Goal: Task Accomplishment & Management: Use online tool/utility

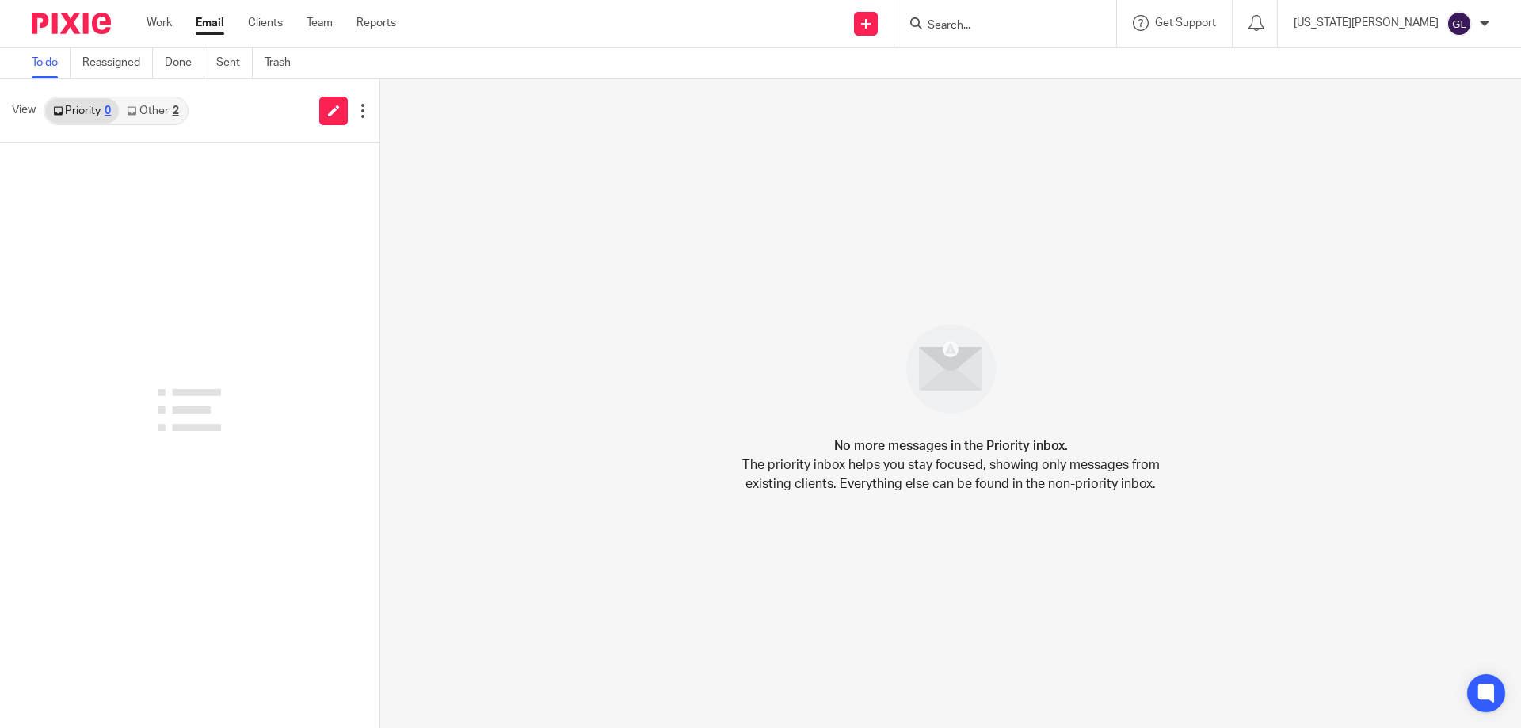
click at [162, 114] on link "Other 2" at bounding box center [152, 110] width 67 height 25
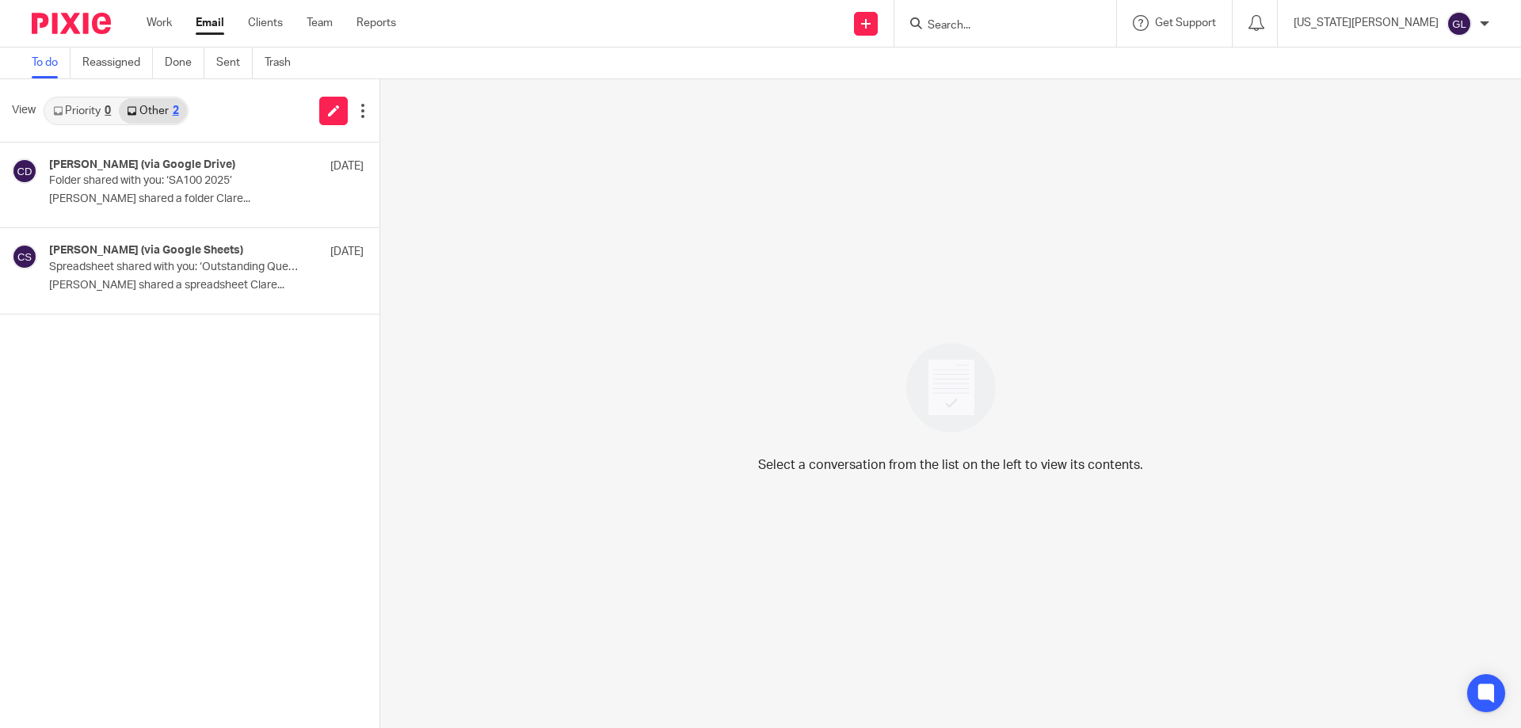
click at [98, 109] on link "Priority 0" at bounding box center [82, 110] width 74 height 25
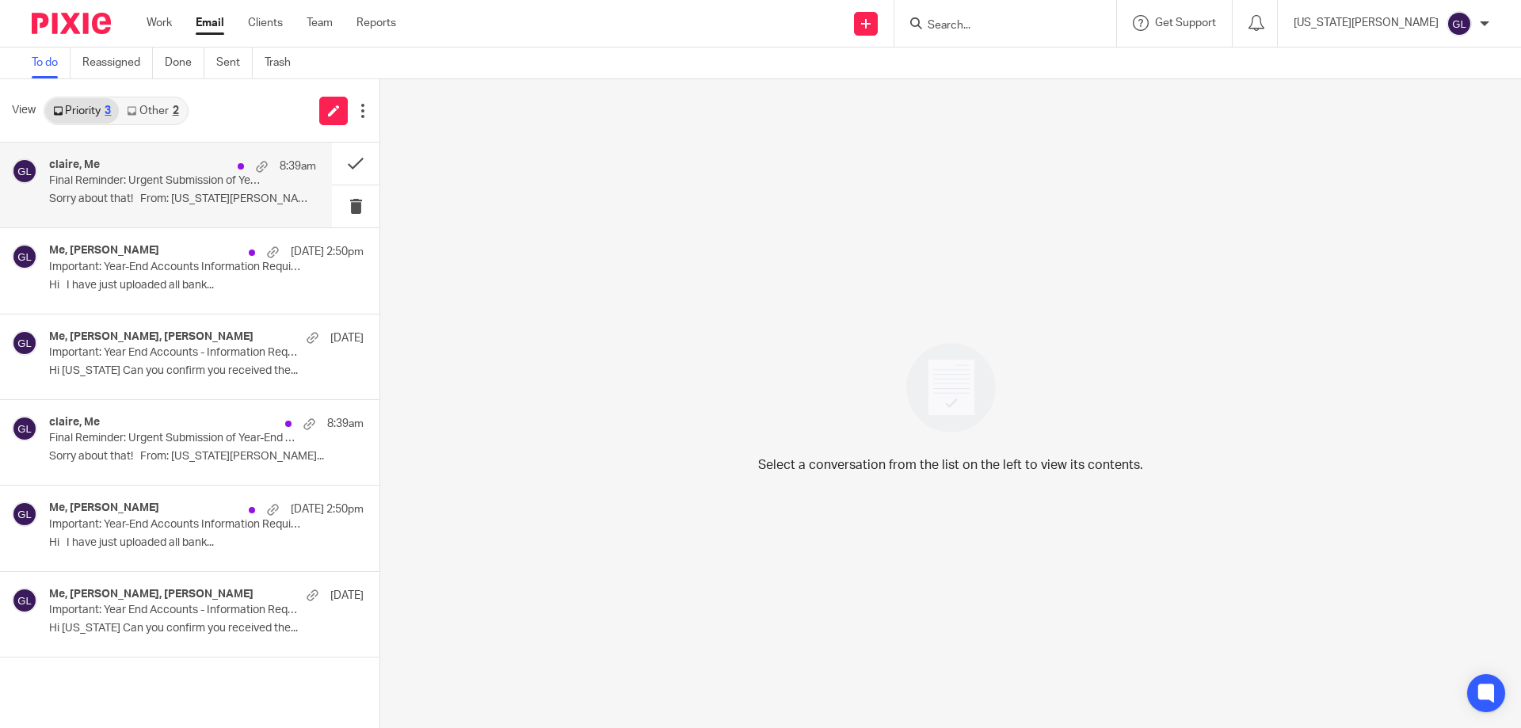
click at [169, 190] on div "[PERSON_NAME], Me 8:39am Final Reminder: Urgent Submission of Year-End Accounts…" at bounding box center [182, 184] width 267 height 53
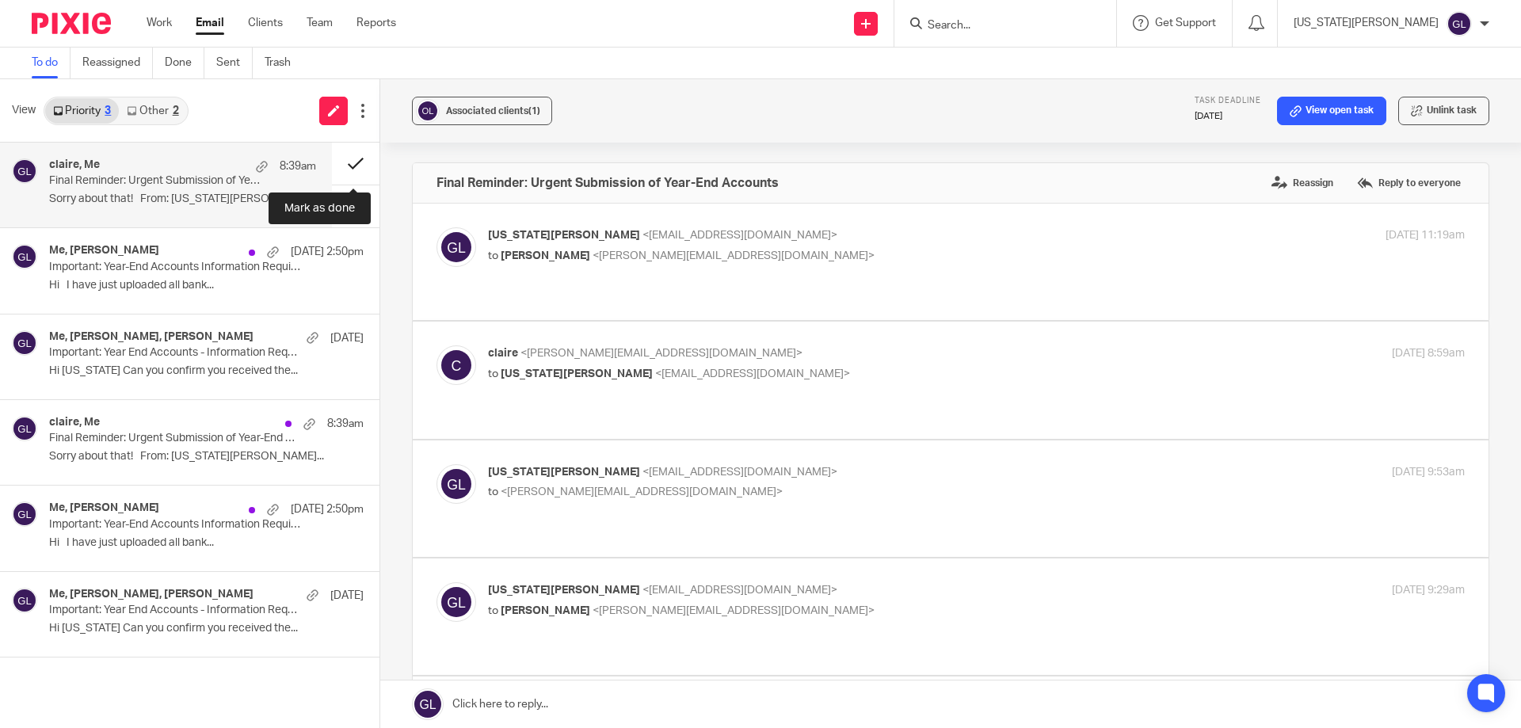
click at [347, 162] on button at bounding box center [356, 164] width 48 height 42
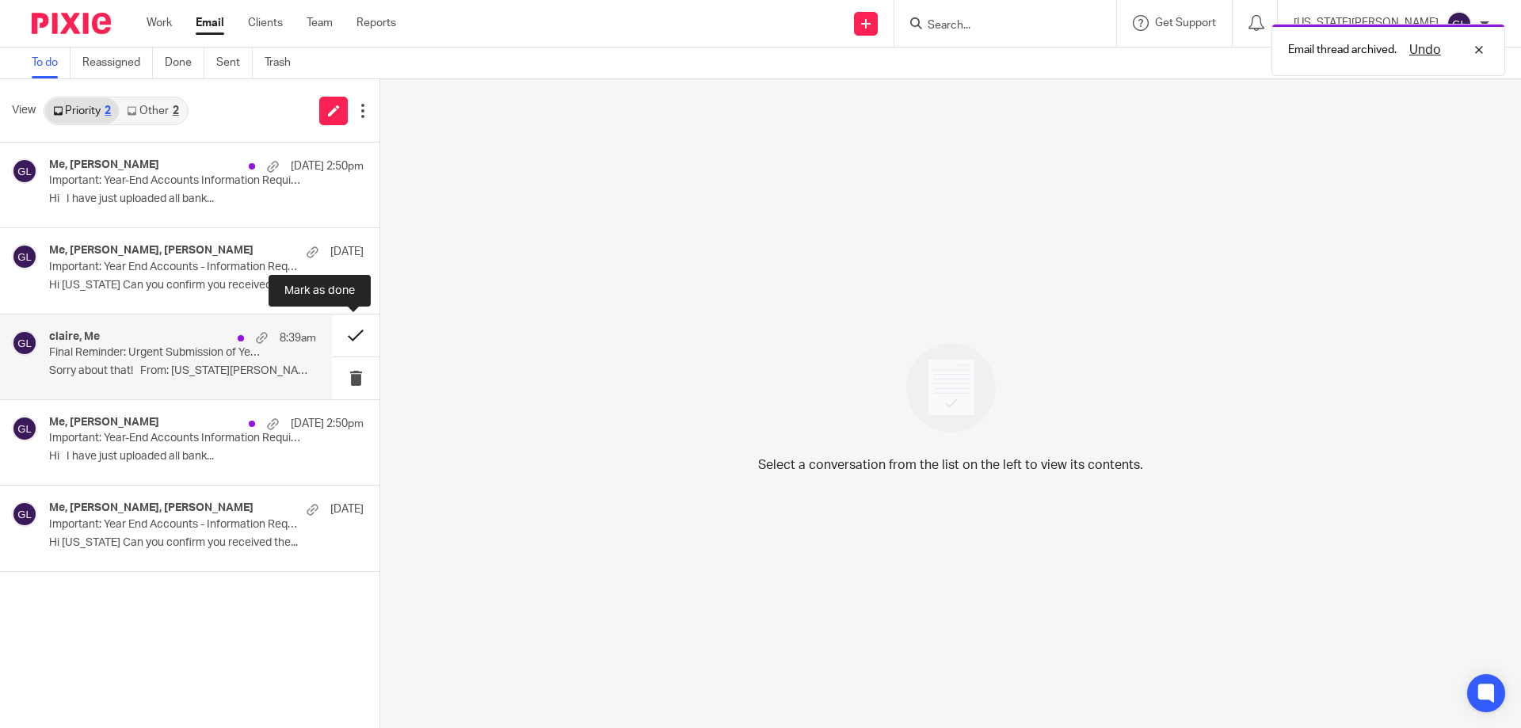
click at [357, 331] on button at bounding box center [356, 335] width 48 height 42
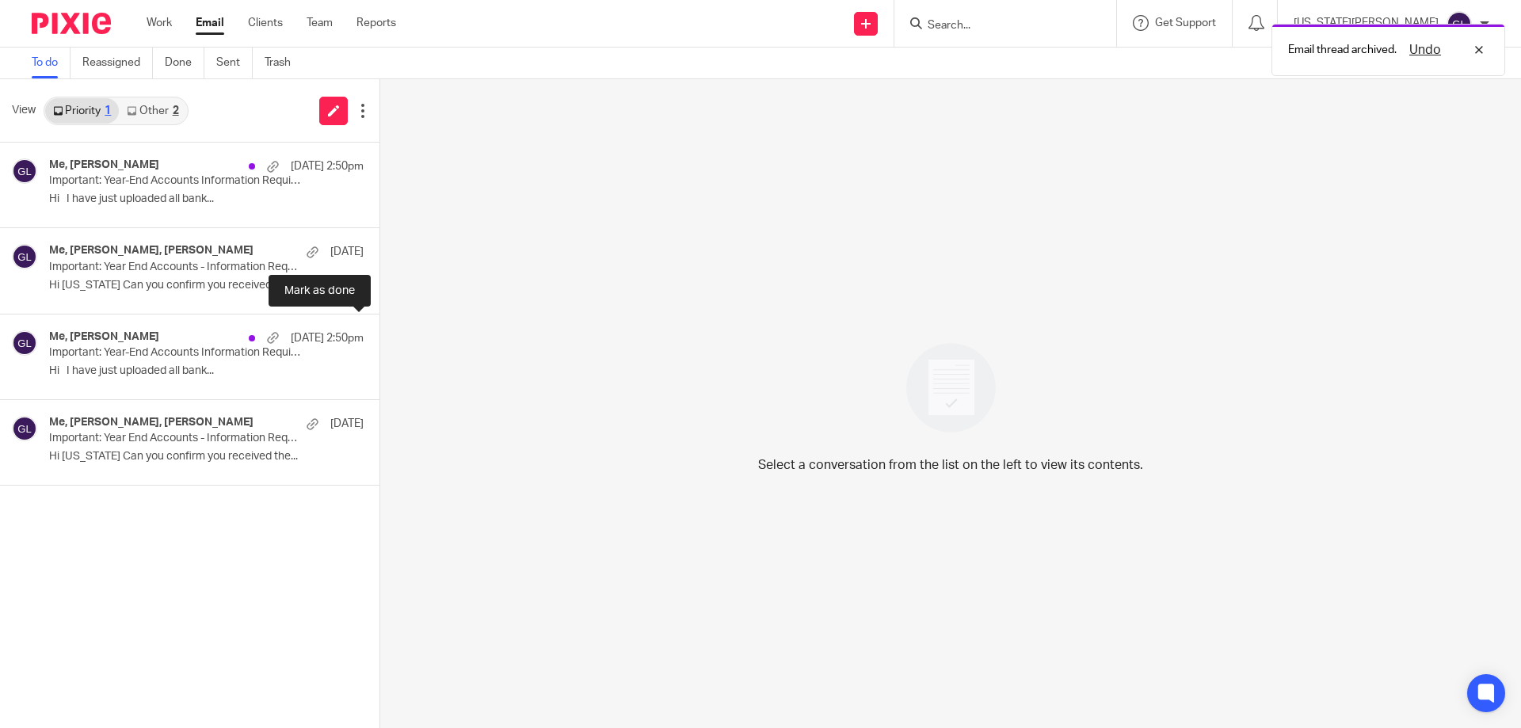
click at [379, 331] on button at bounding box center [385, 335] width 13 height 42
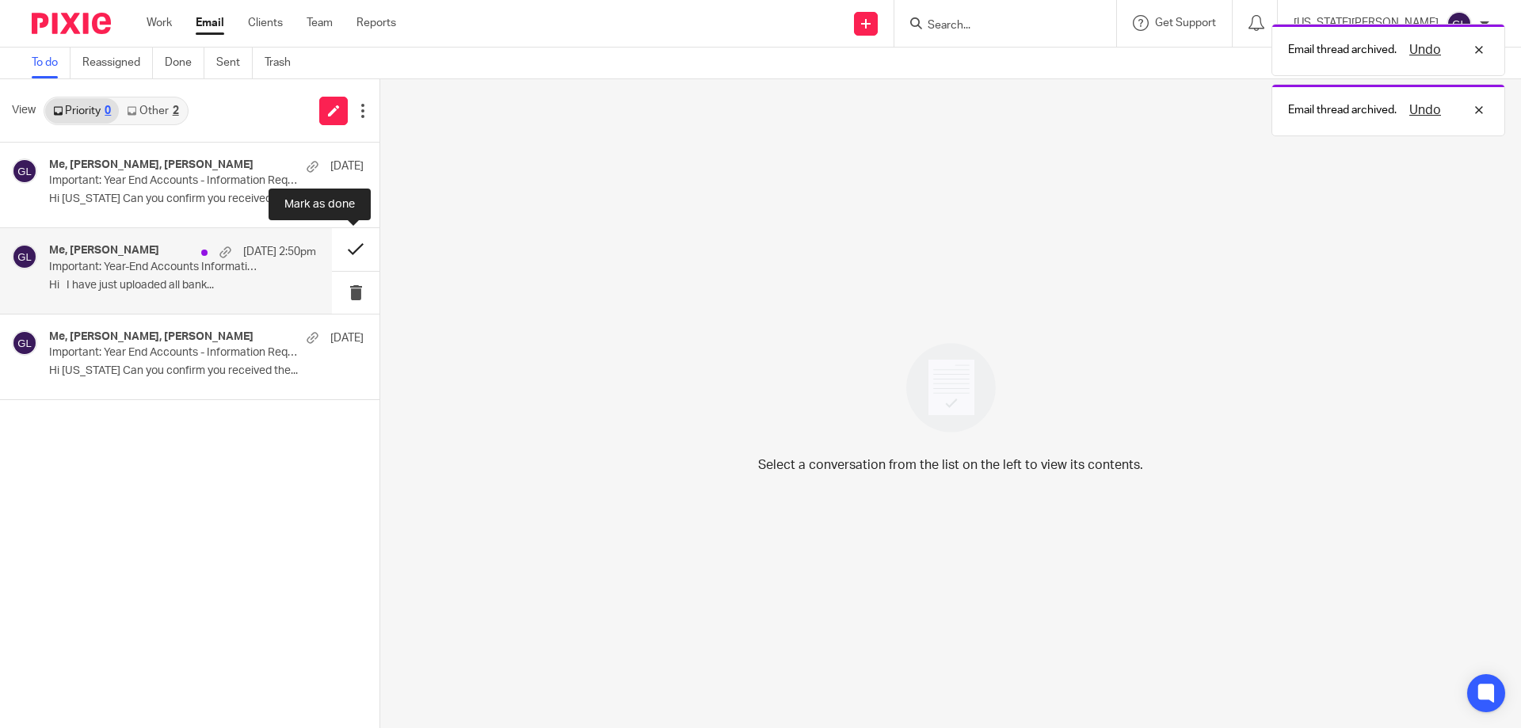
click at [348, 252] on button at bounding box center [356, 249] width 48 height 42
